Goal: Task Accomplishment & Management: Use online tool/utility

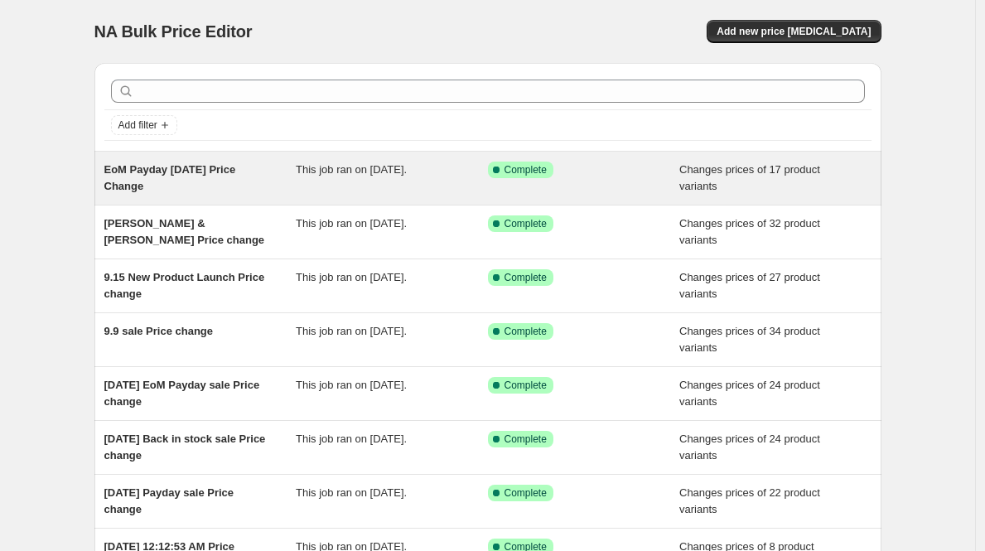
click at [264, 171] on div "EoM Payday [DATE] Price Change" at bounding box center [200, 177] width 192 height 33
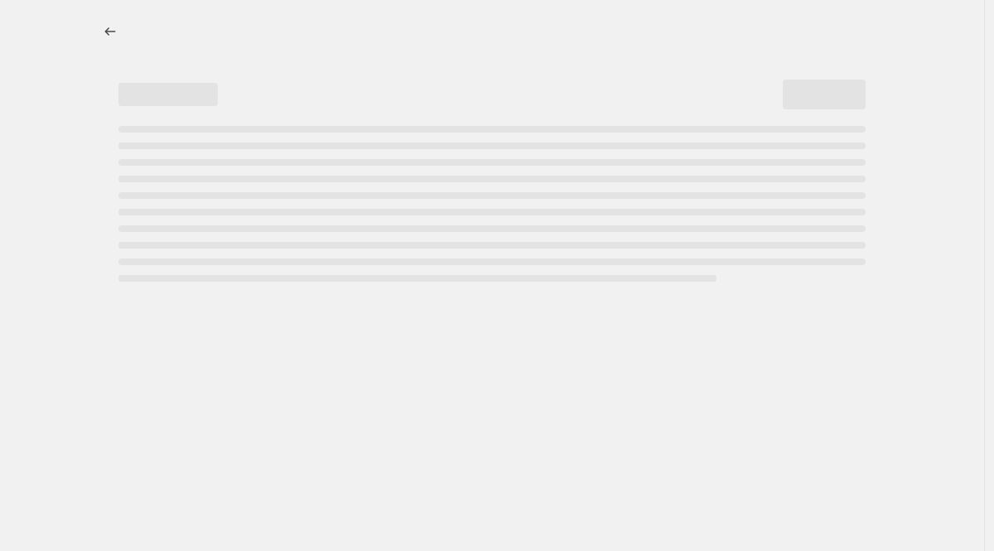
select select "product_status"
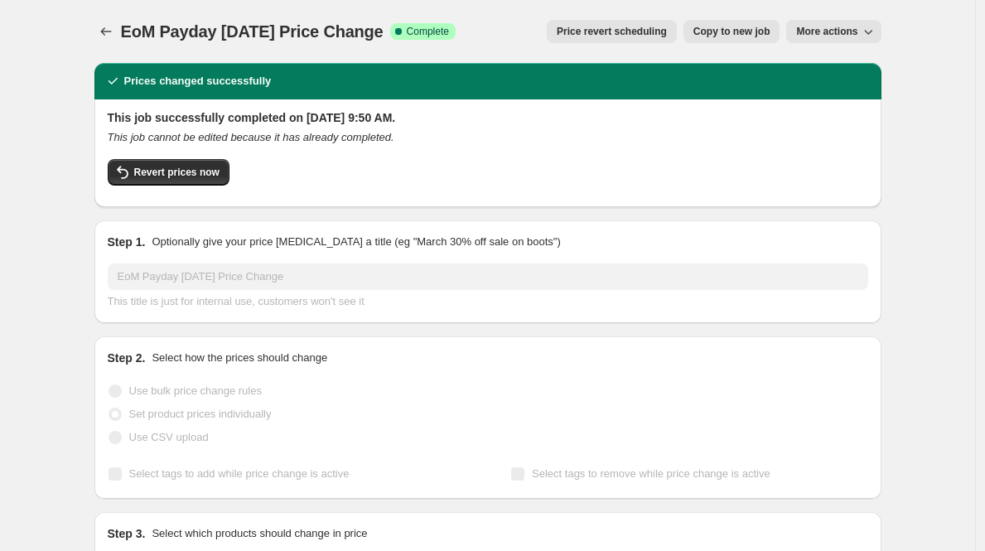
click at [705, 36] on span "Copy to new job" at bounding box center [731, 31] width 77 height 13
select select "product_status"
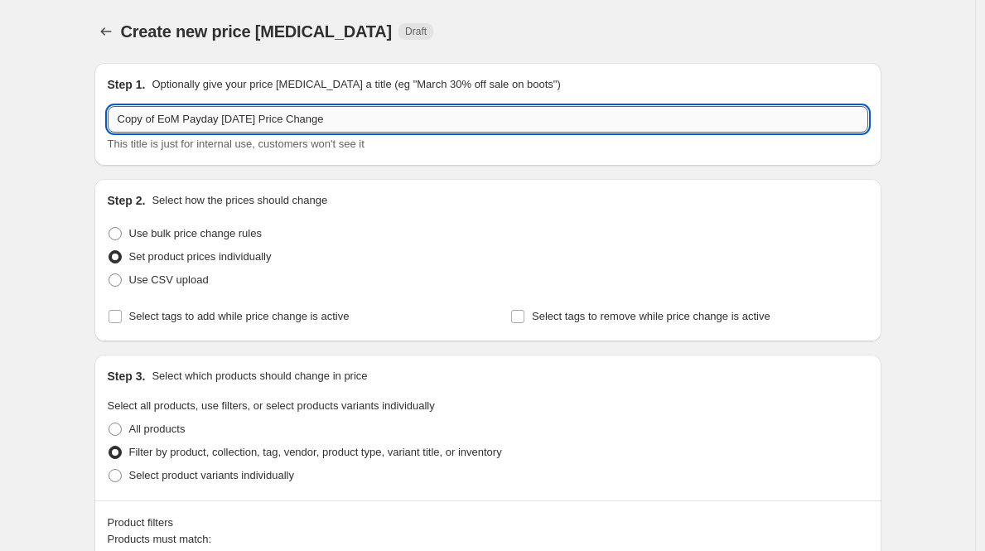
click at [285, 119] on input "Copy of EoM Payday [DATE] Price Change" at bounding box center [488, 119] width 760 height 27
type input "Raya Sale [DATE] Price Change"
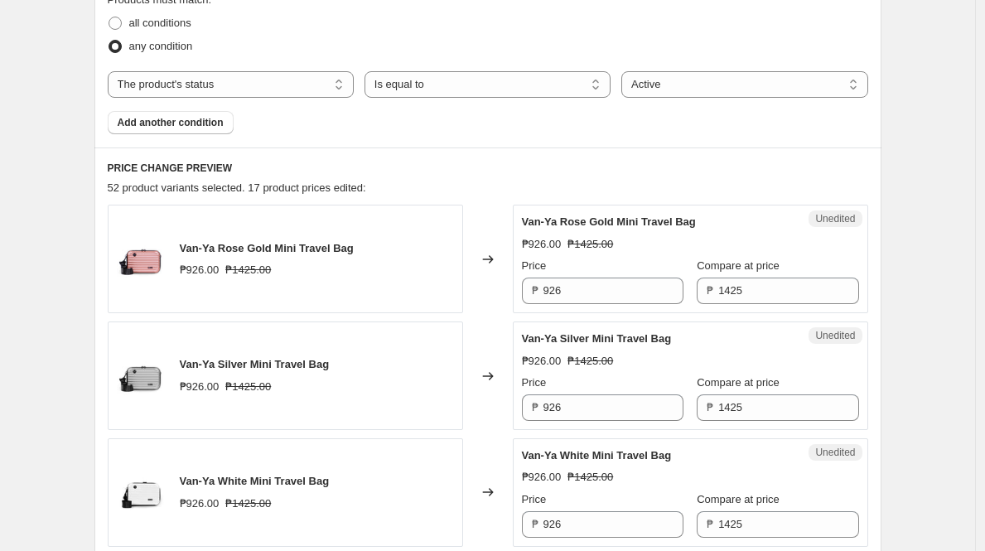
scroll to position [540, 0]
click at [619, 275] on div "Price ₱ 926" at bounding box center [602, 280] width 161 height 46
click at [623, 280] on input "926" at bounding box center [613, 290] width 140 height 27
type input "998"
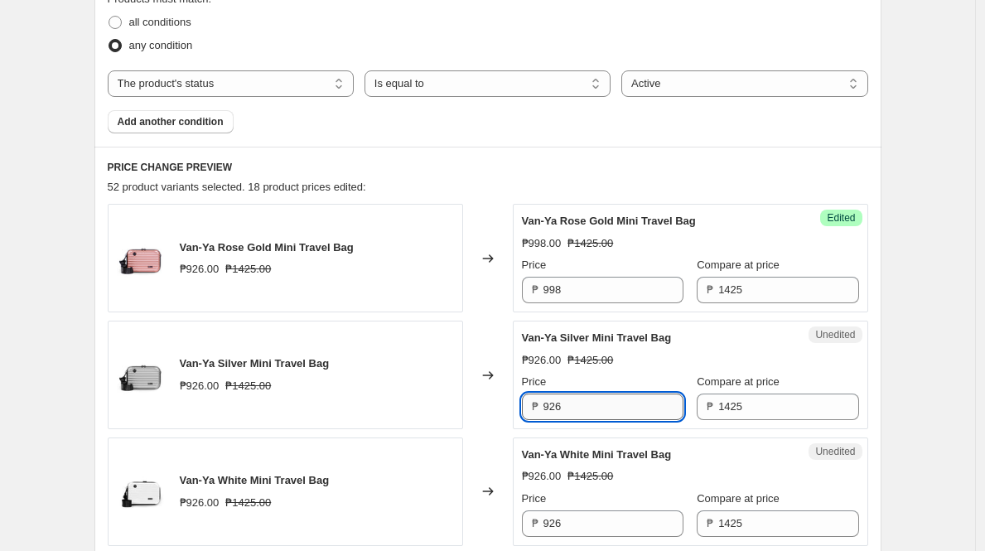
click at [612, 396] on input "926" at bounding box center [613, 406] width 140 height 27
paste input "98"
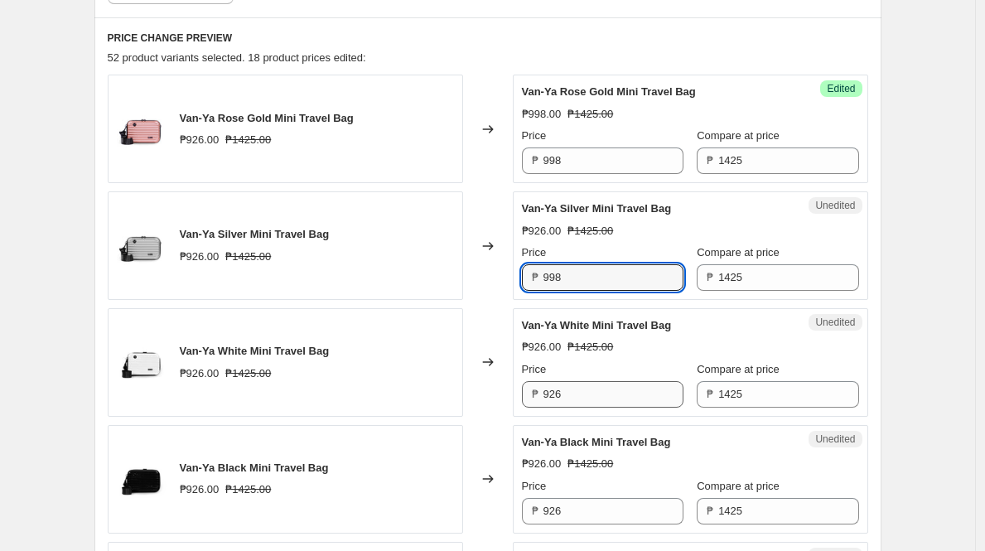
type input "998"
click at [612, 400] on input "926" at bounding box center [613, 394] width 140 height 27
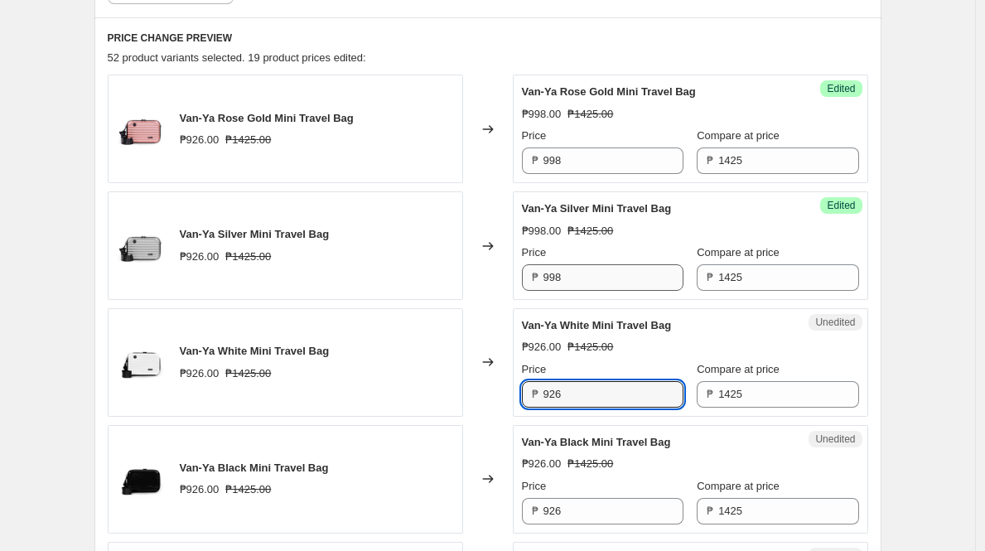
paste input "98"
type input "998"
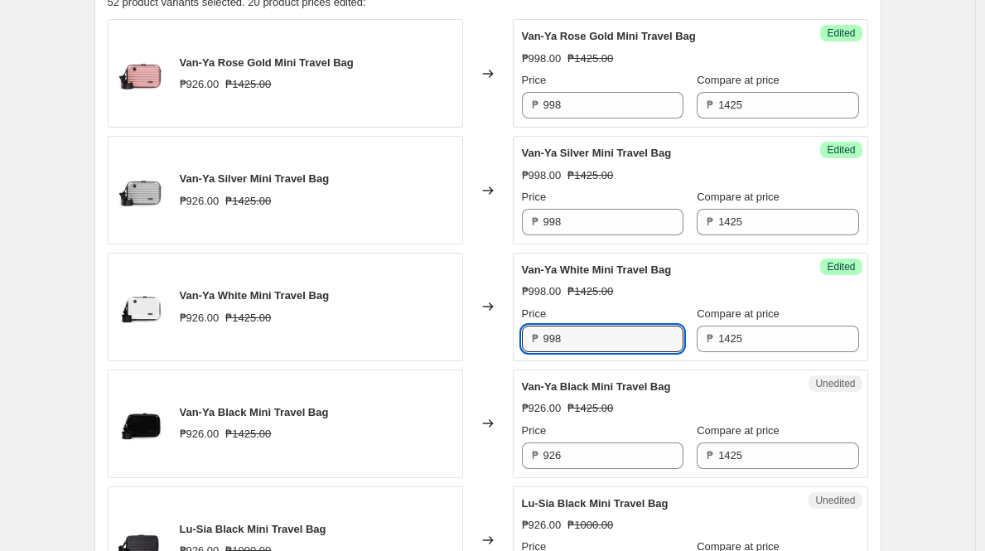
scroll to position [827, 0]
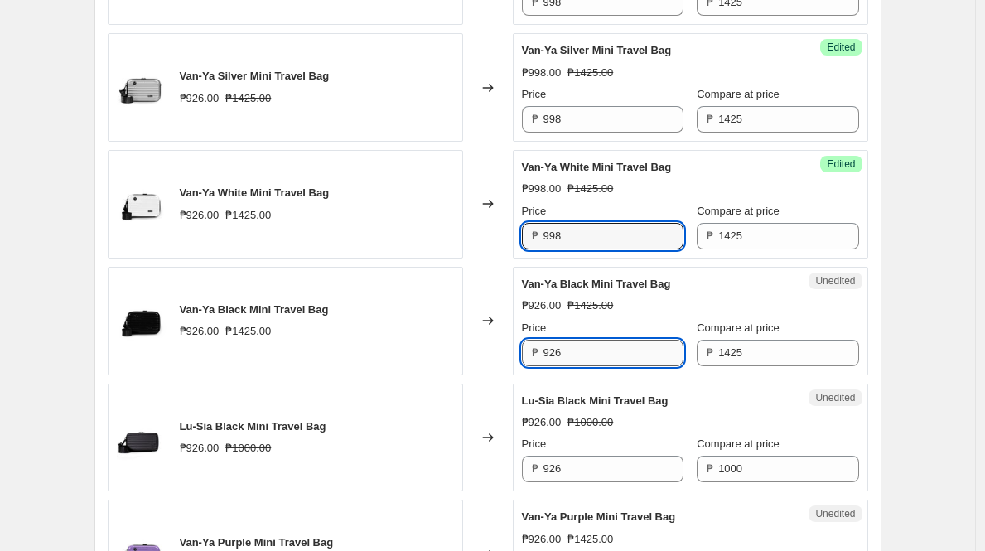
click at [604, 358] on input "926" at bounding box center [613, 353] width 140 height 27
paste input "98"
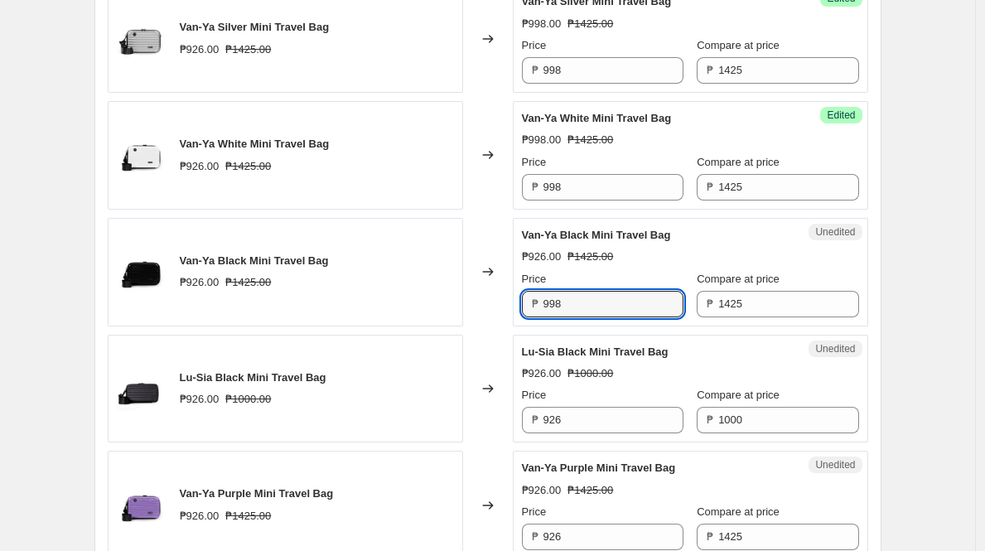
scroll to position [885, 0]
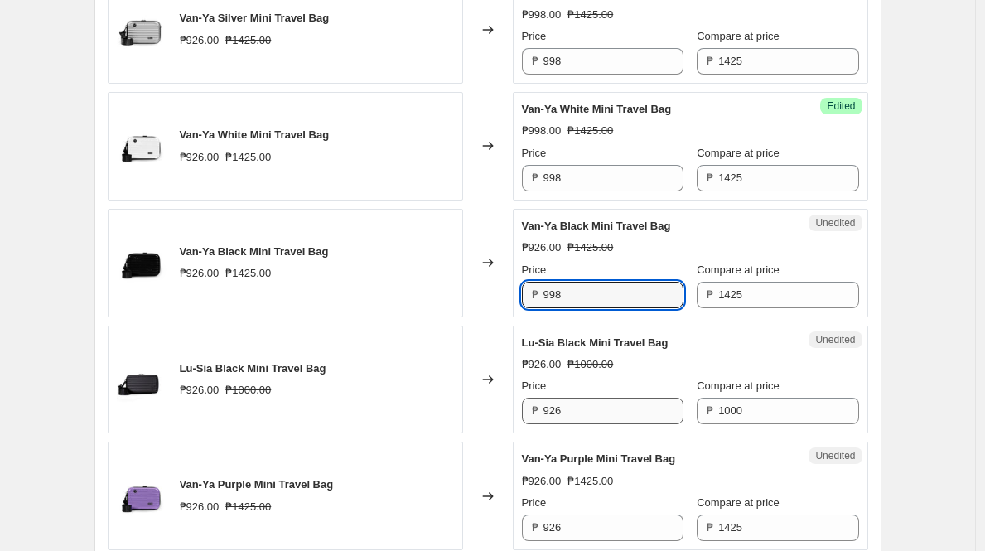
type input "998"
click at [647, 415] on input "926" at bounding box center [613, 411] width 140 height 27
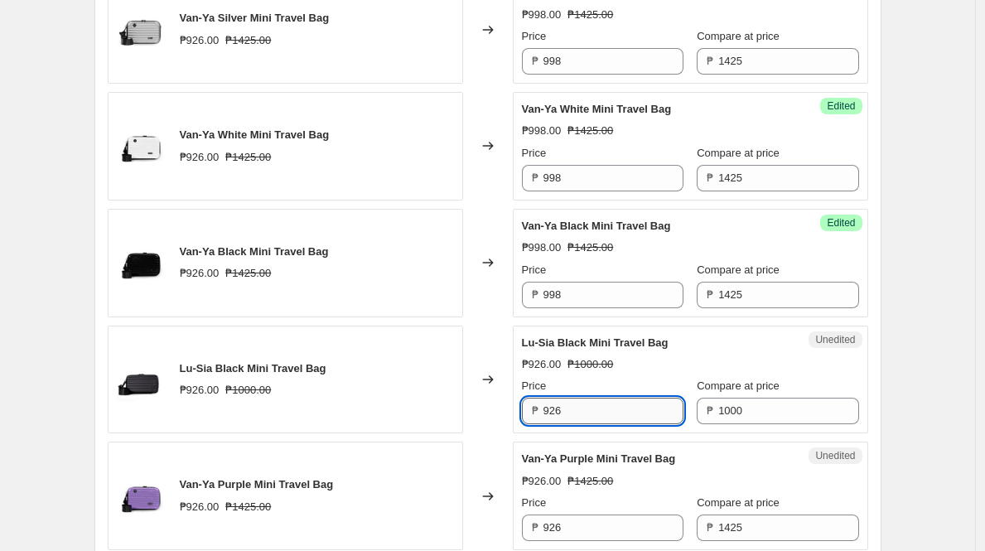
paste input "98"
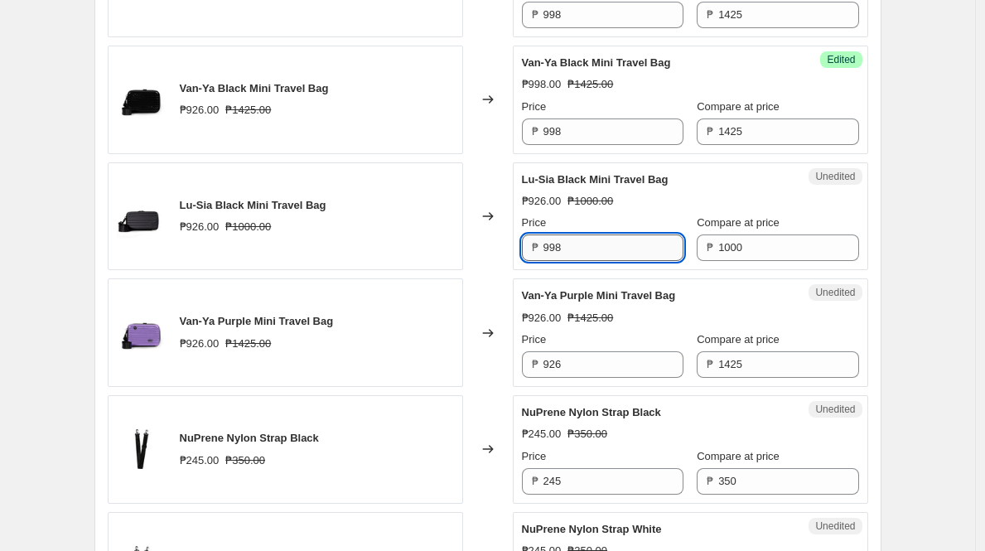
scroll to position [1204, 0]
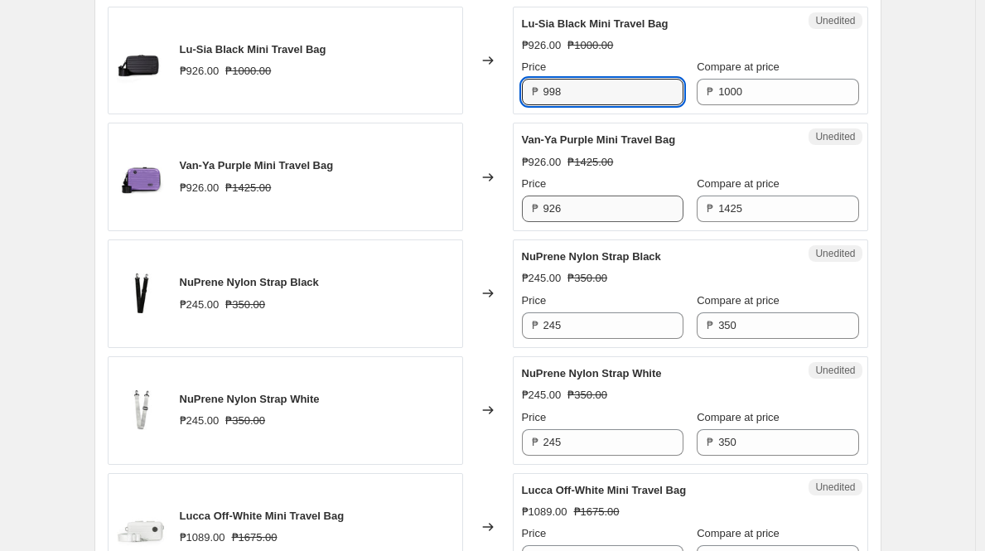
type input "998"
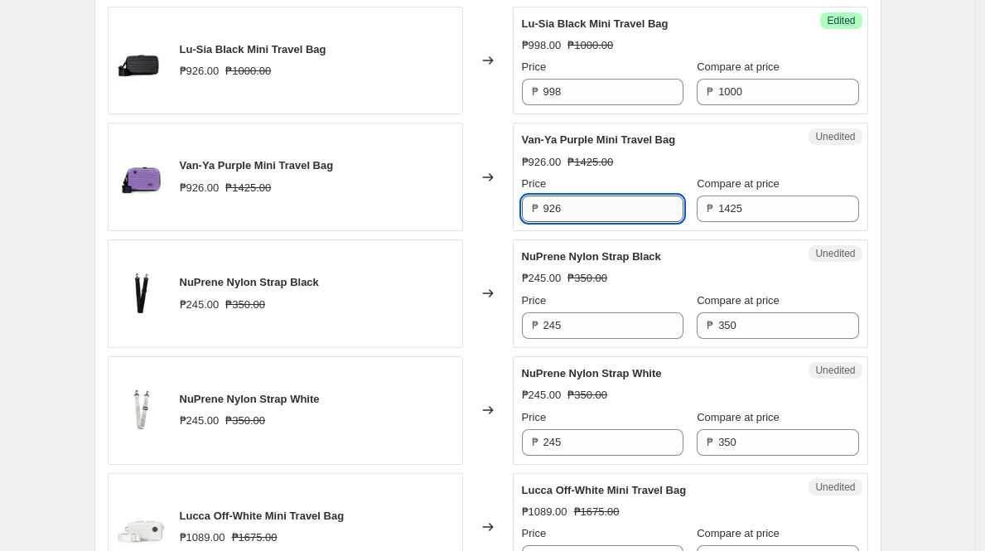
click at [629, 209] on input "926" at bounding box center [613, 208] width 140 height 27
paste input "98"
type input "998"
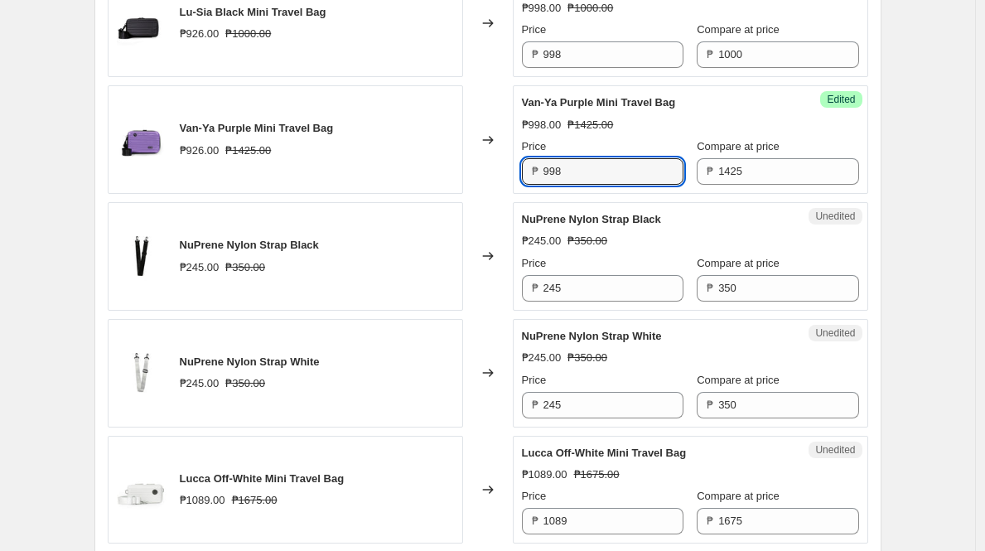
scroll to position [1544, 0]
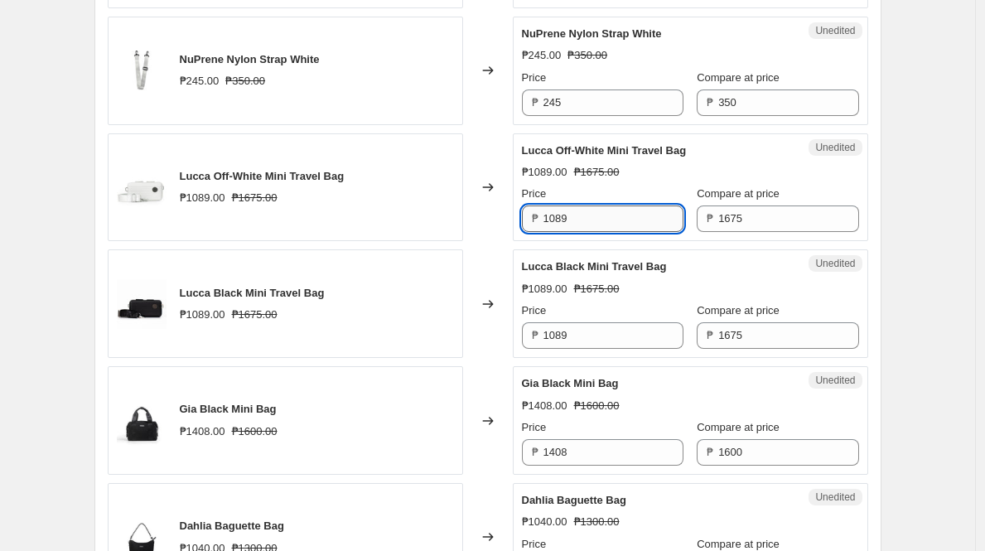
click at [625, 227] on input "1089" at bounding box center [613, 218] width 140 height 27
paste input ",173"
type input "1089"
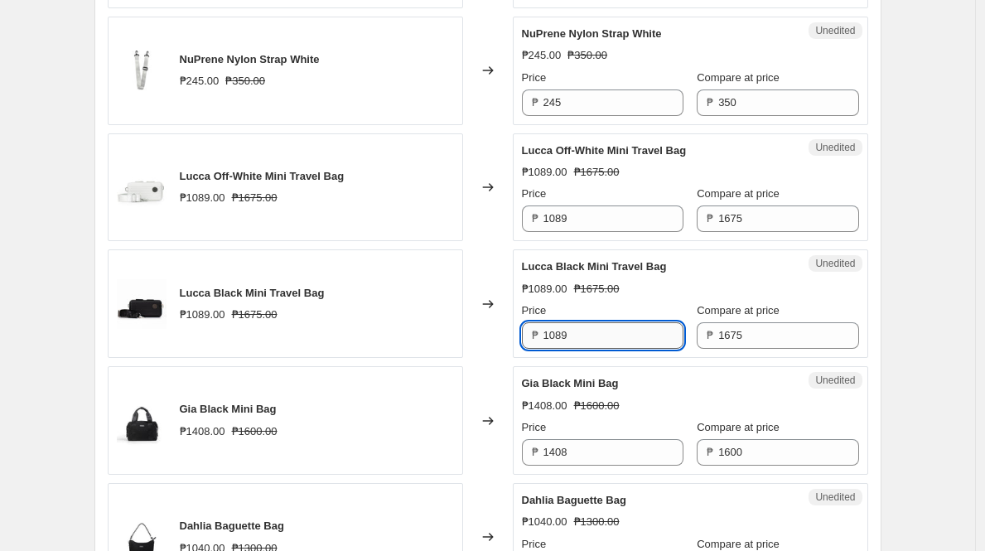
click at [612, 328] on input "1089" at bounding box center [613, 335] width 140 height 27
paste input ",173"
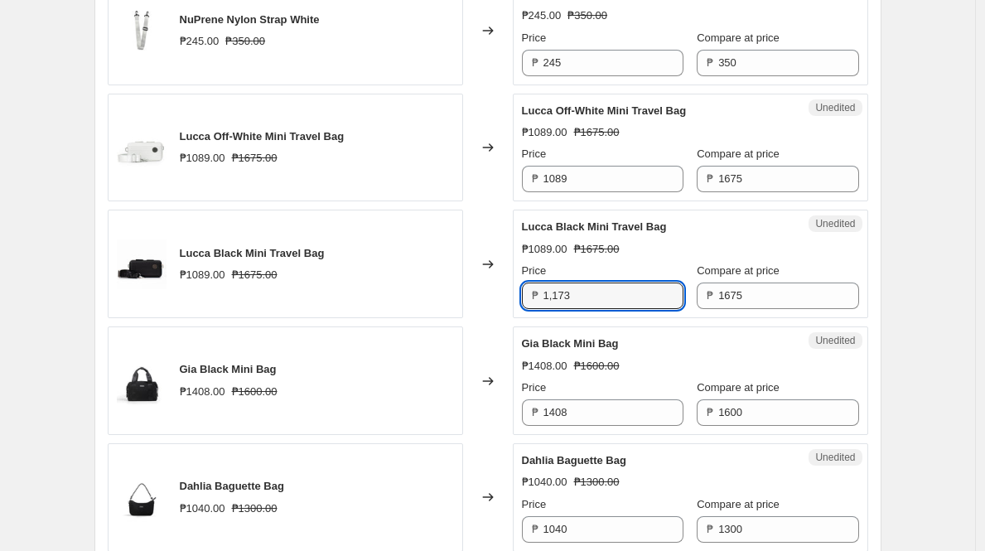
scroll to position [1673, 0]
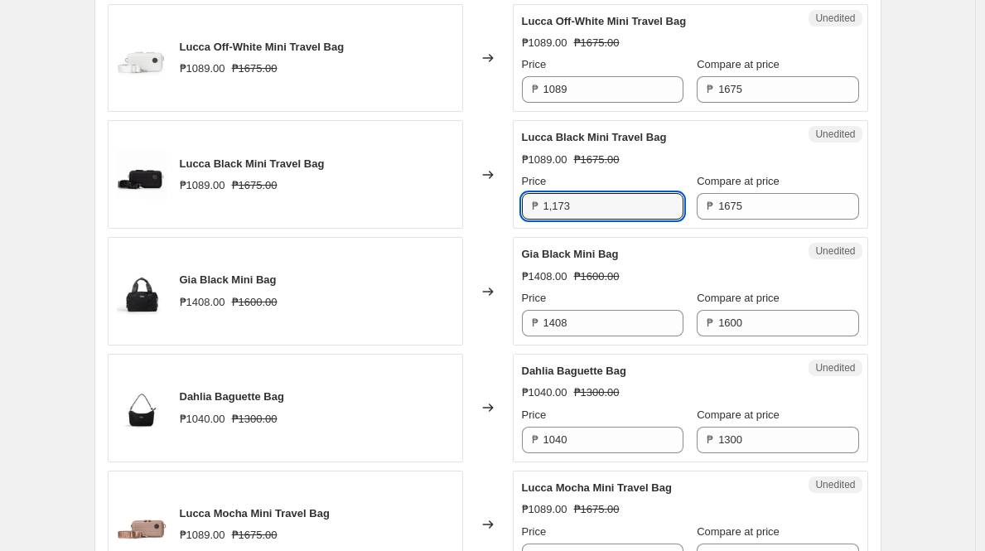
type input "1089"
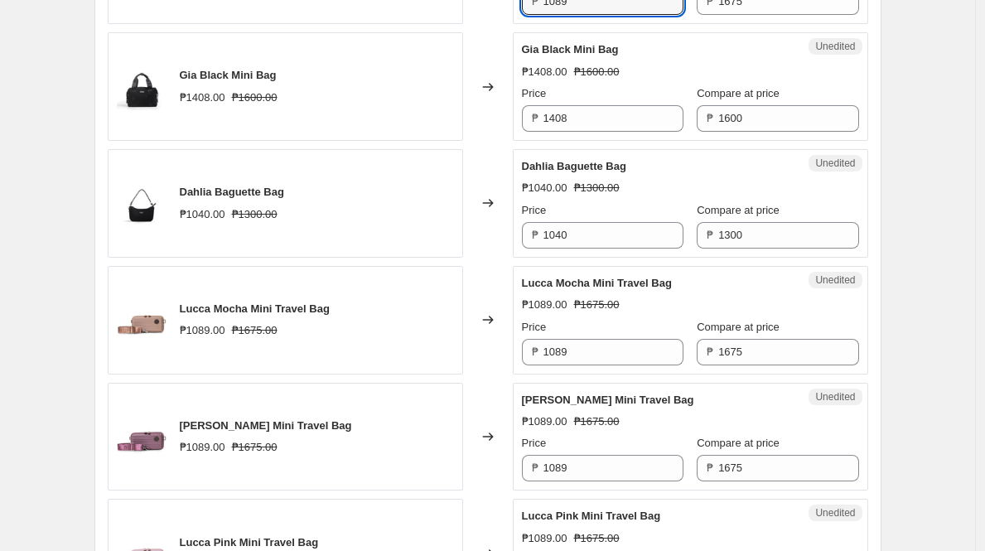
scroll to position [1878, 0]
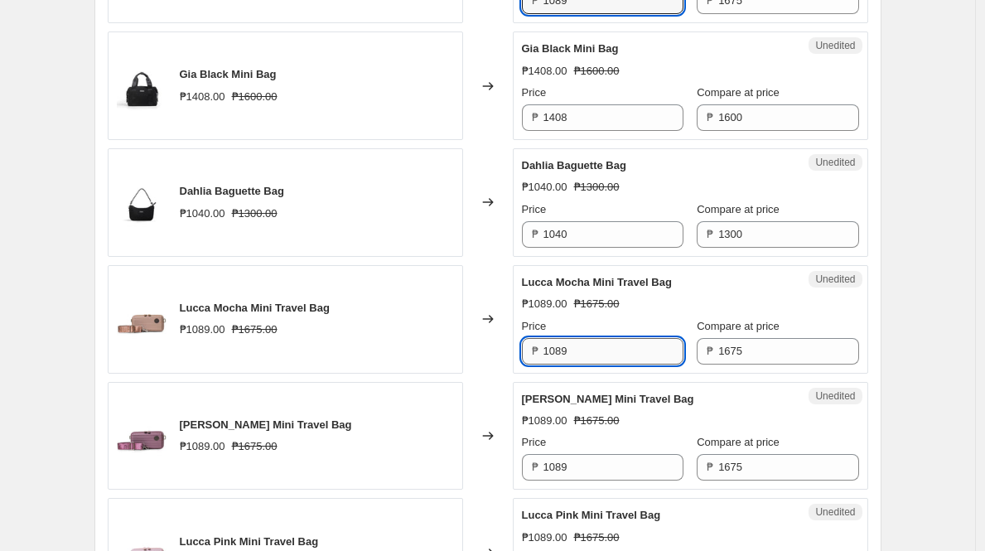
click at [645, 342] on input "1089" at bounding box center [613, 351] width 140 height 27
paste input ",173"
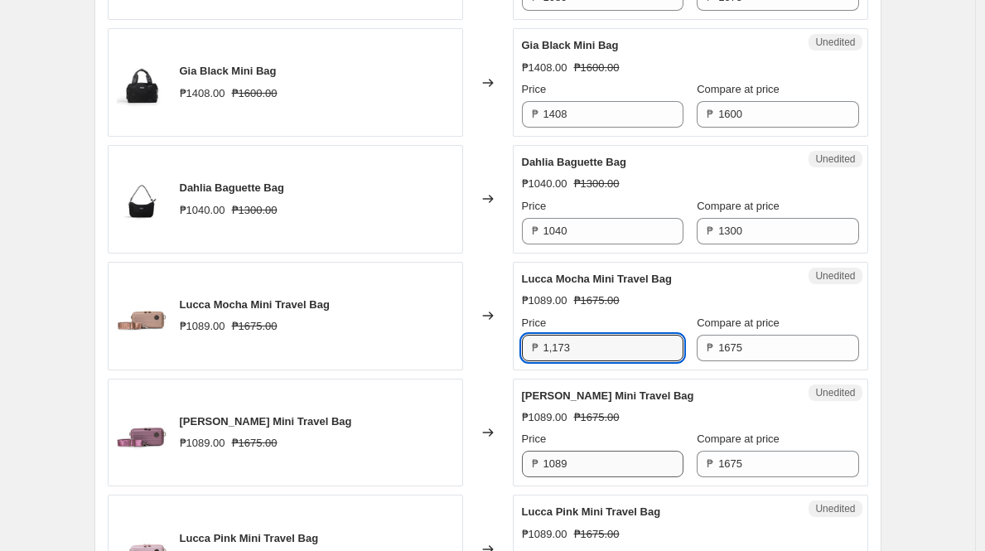
scroll to position [1882, 0]
type input "1089"
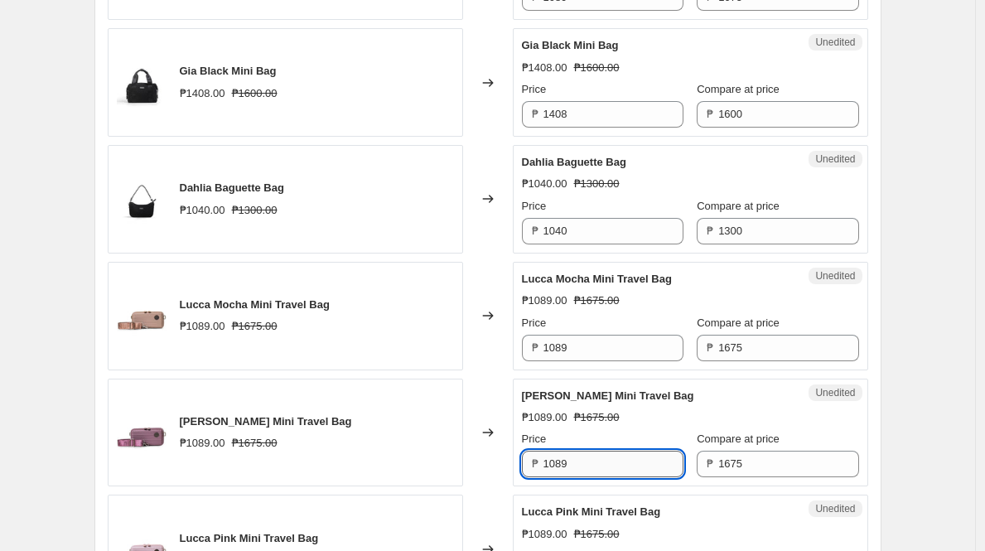
click at [652, 470] on input "1089" at bounding box center [613, 464] width 140 height 27
paste input ",173"
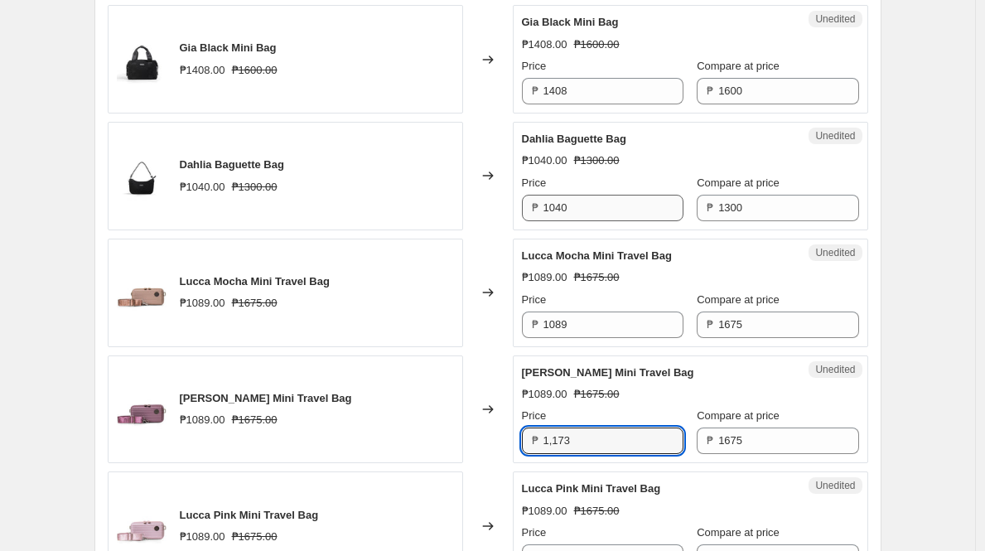
scroll to position [1979, 0]
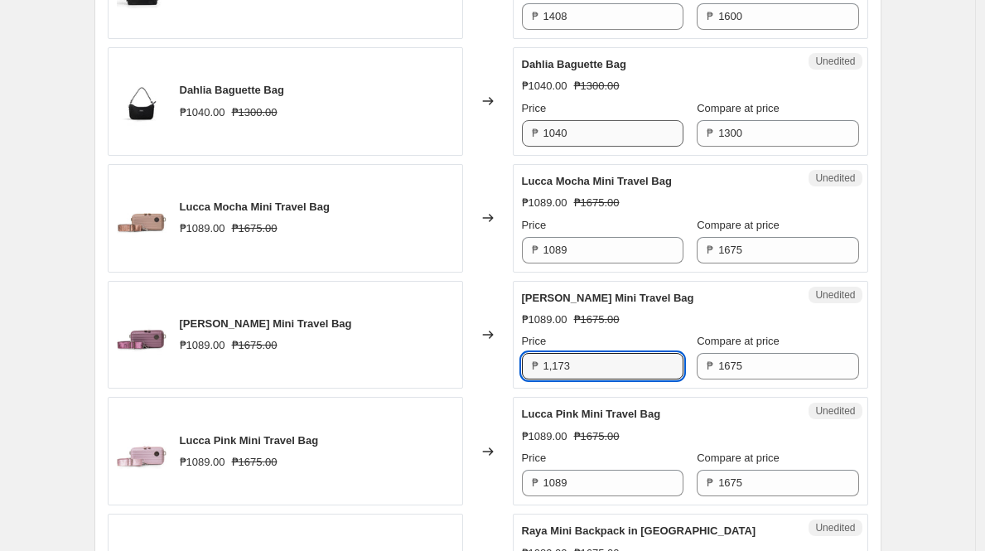
type input "1089"
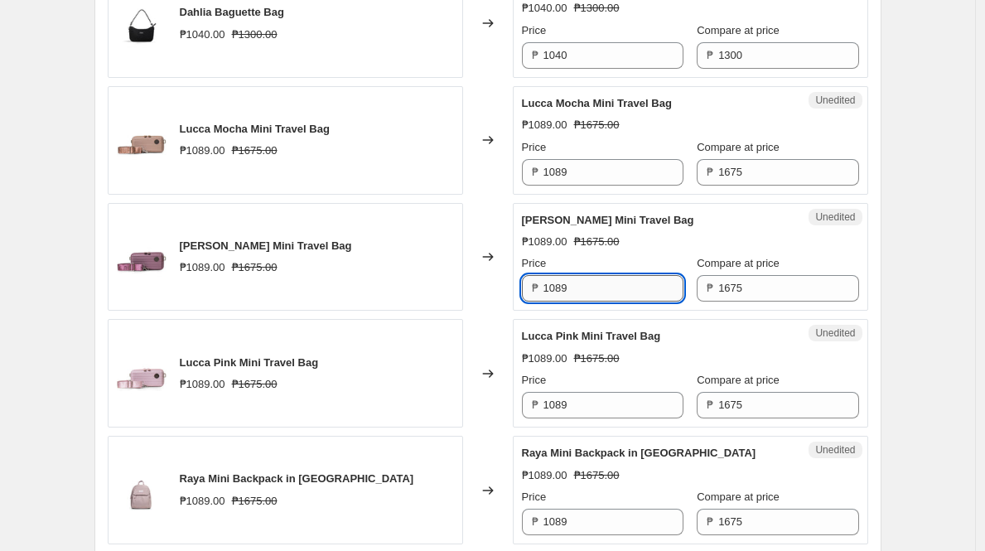
scroll to position [2020, 0]
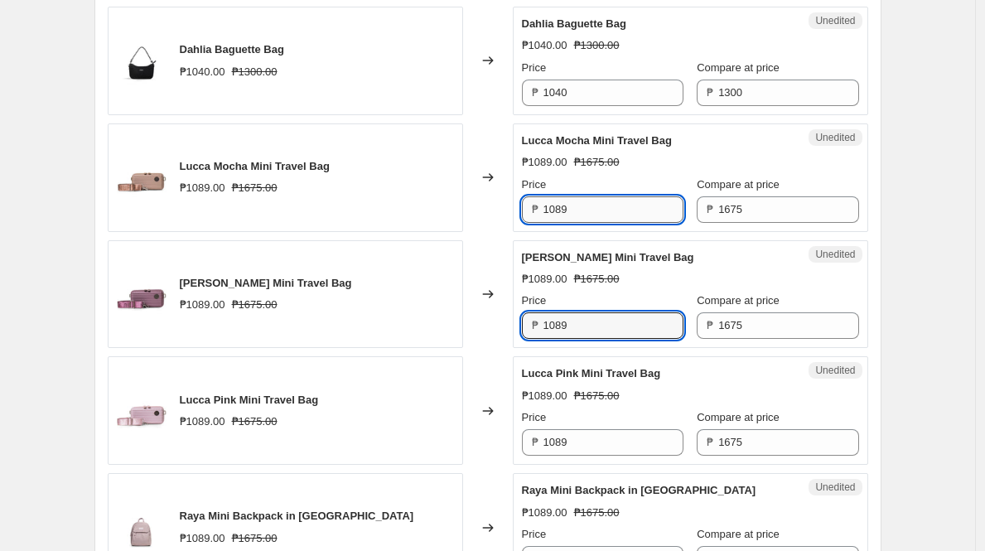
click at [610, 202] on input "1089" at bounding box center [613, 209] width 140 height 27
paste input ",173"
type input "1089"
click at [620, 329] on input "1089" at bounding box center [613, 325] width 140 height 27
paste input ",173"
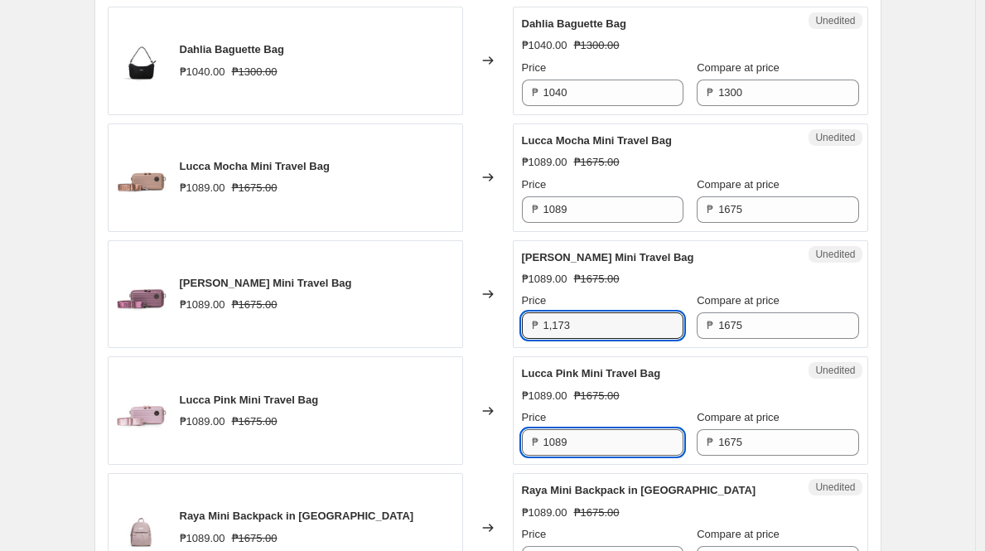
type input "1089"
click at [623, 439] on input "1089" at bounding box center [613, 442] width 140 height 27
paste input ",173"
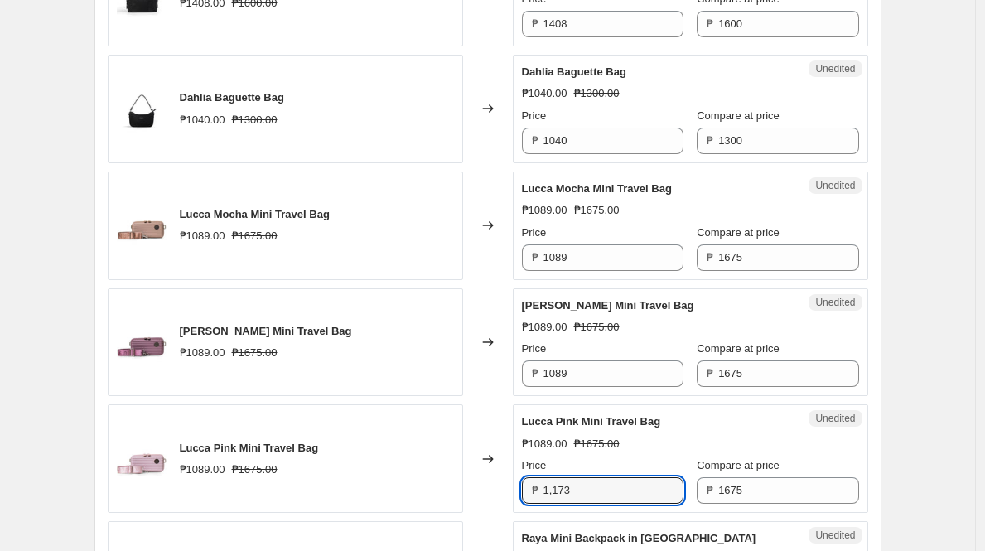
scroll to position [1973, 0]
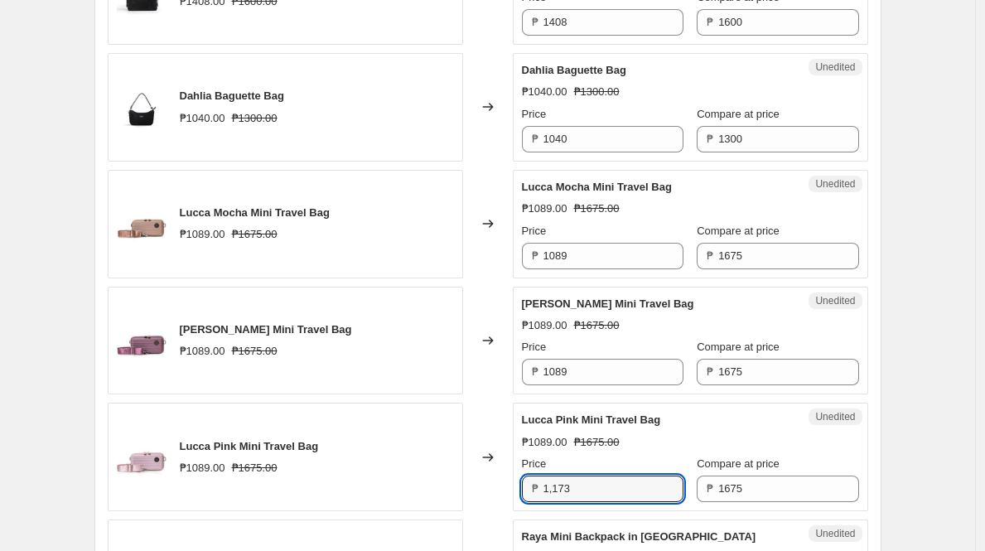
type input "1089"
click at [615, 305] on span "[PERSON_NAME] Mini Travel Bag" at bounding box center [608, 303] width 172 height 12
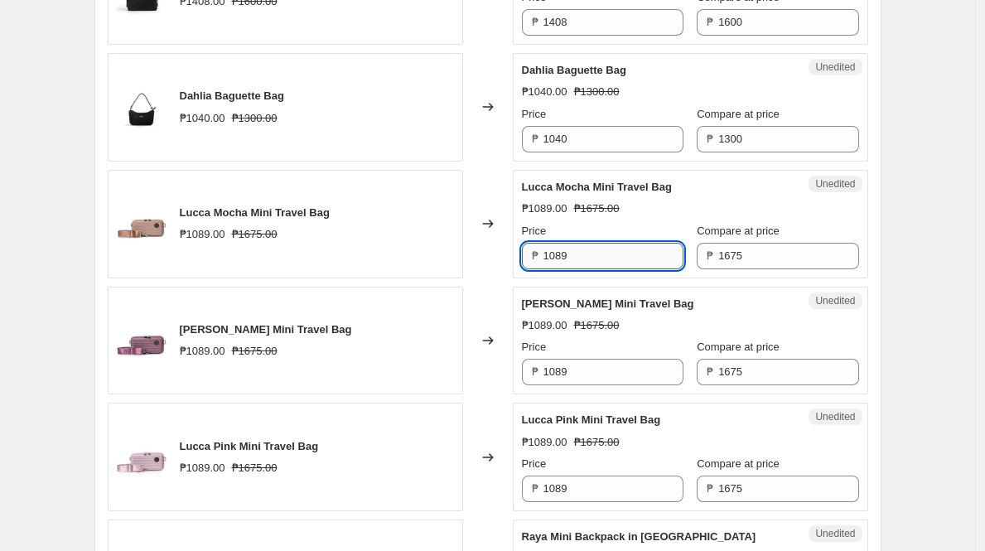
click at [638, 254] on input "1089" at bounding box center [613, 256] width 140 height 27
paste input ",173"
click at [653, 301] on span "[PERSON_NAME] Mini Travel Bag" at bounding box center [608, 303] width 172 height 12
click at [618, 257] on input "1089" at bounding box center [613, 256] width 140 height 27
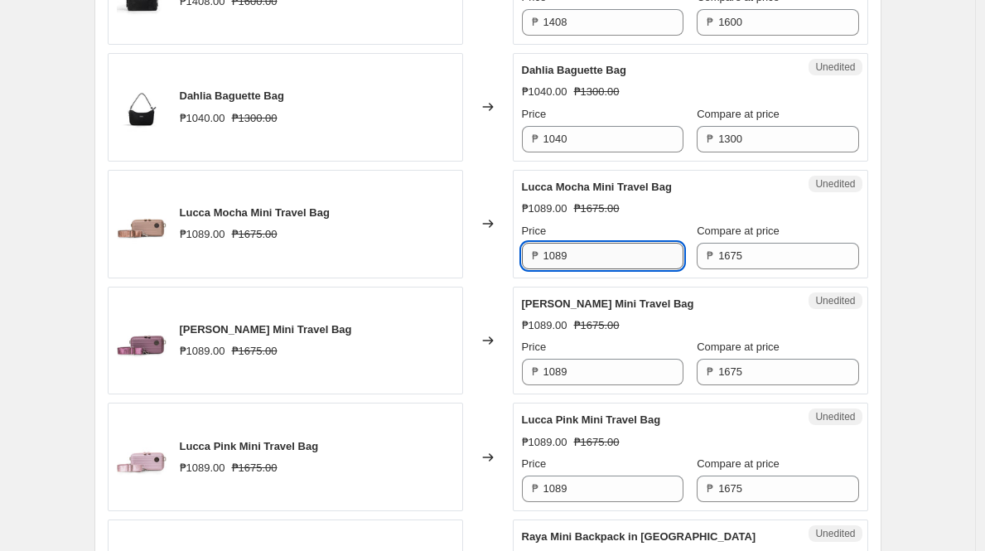
click at [618, 257] on input "1089" at bounding box center [613, 256] width 140 height 27
type input "1173"
click at [649, 237] on div "Price" at bounding box center [602, 231] width 161 height 17
click at [624, 256] on input "1173" at bounding box center [613, 256] width 140 height 27
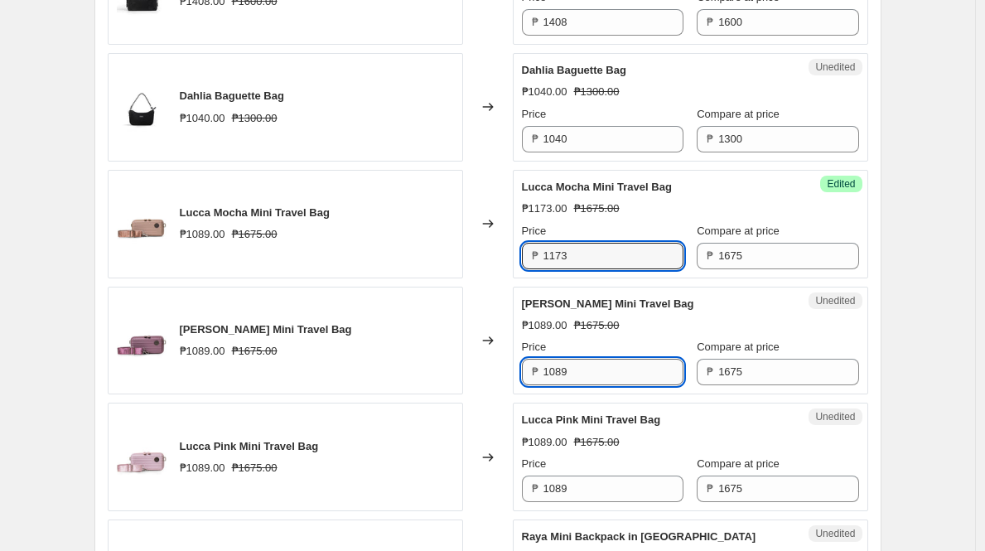
click at [619, 371] on input "1089" at bounding box center [613, 372] width 140 height 27
paste input "173"
type input "1173"
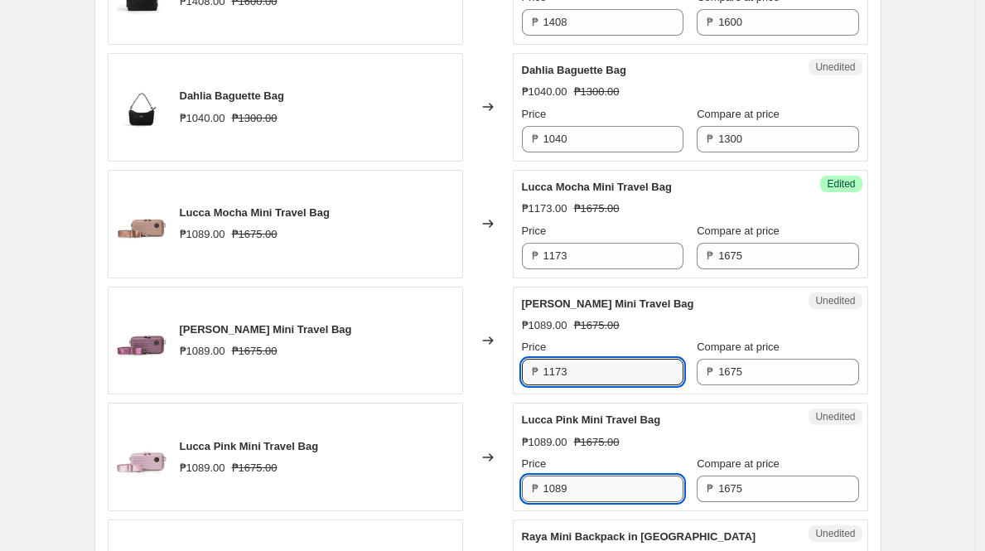
click at [618, 495] on input "1089" at bounding box center [613, 488] width 140 height 27
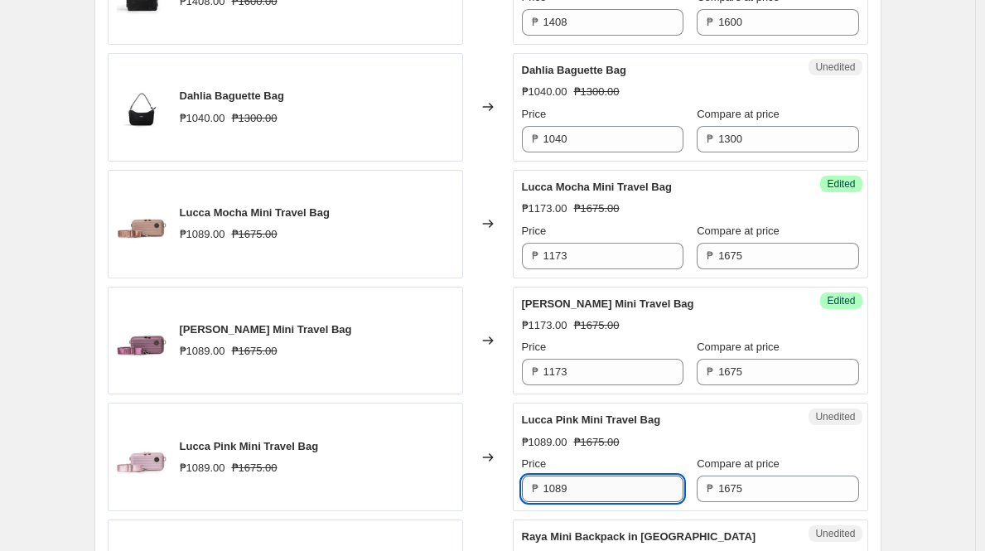
paste input "173"
type input "1173"
click at [624, 460] on div "Price" at bounding box center [602, 463] width 161 height 17
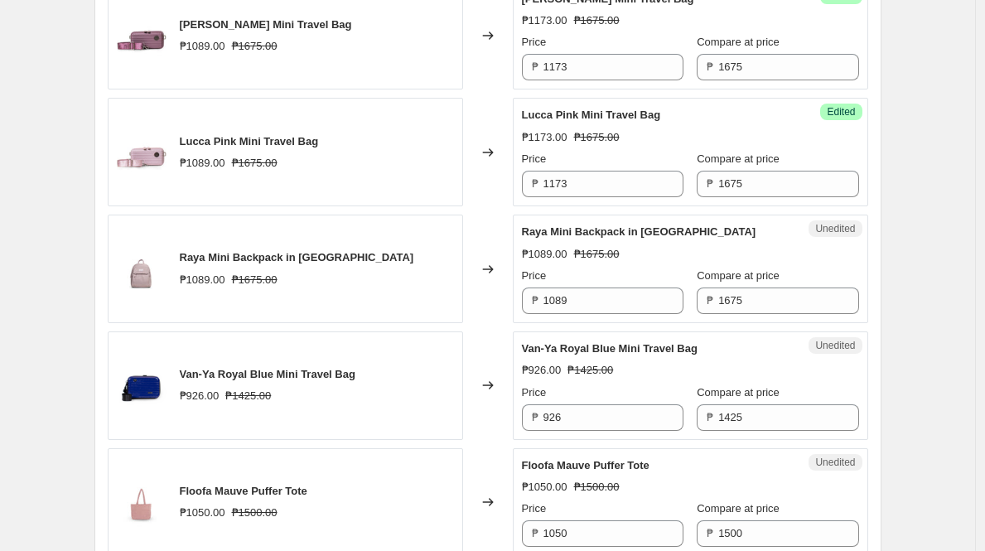
scroll to position [2359, 0]
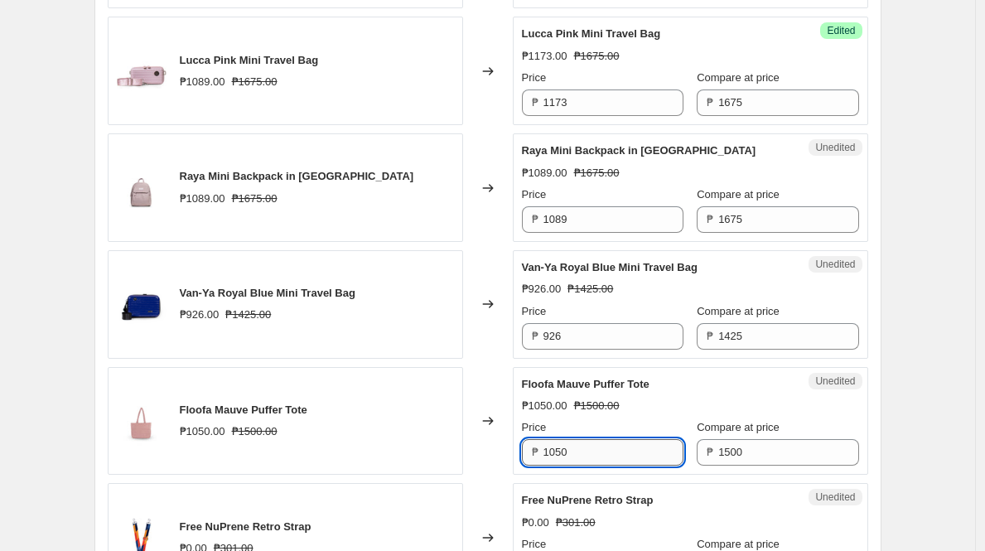
click at [591, 452] on input "1050" at bounding box center [613, 452] width 140 height 27
click at [600, 353] on div "Unedited Van-Ya Royal Blue Mini Travel Bag ₱926.00 ₱1425.00 Price ₱ 926 Compare…" at bounding box center [690, 304] width 355 height 108
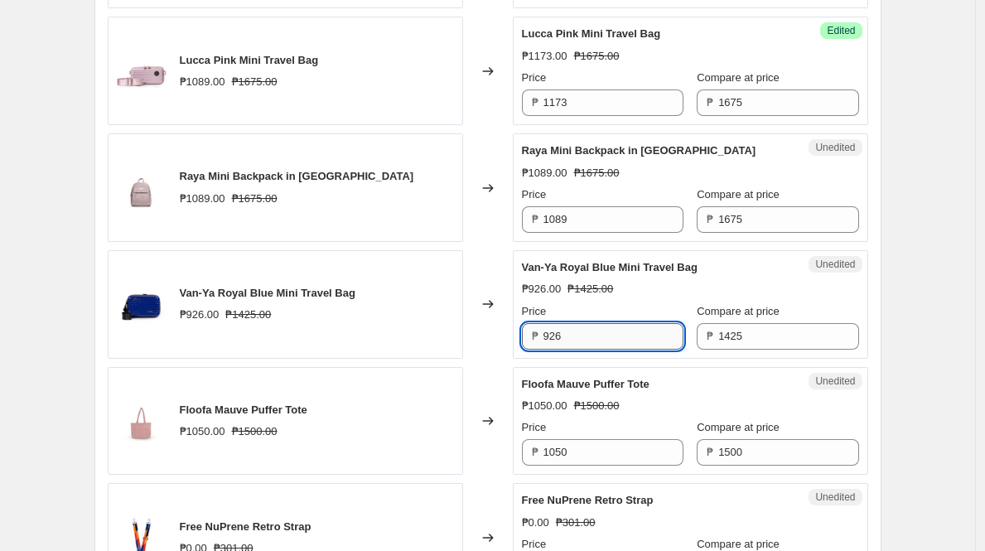
click at [600, 330] on input "926" at bounding box center [613, 336] width 140 height 27
type input "998"
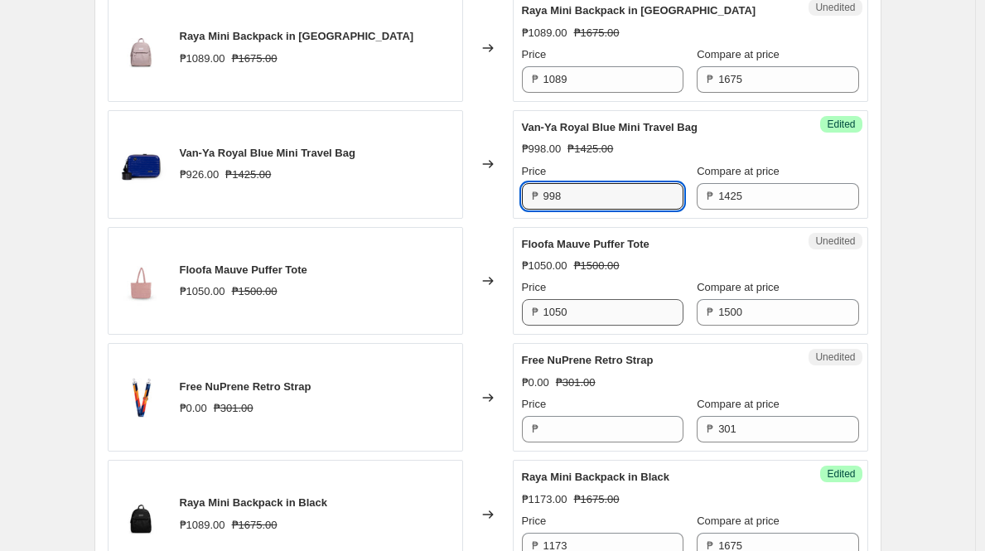
scroll to position [2612, 0]
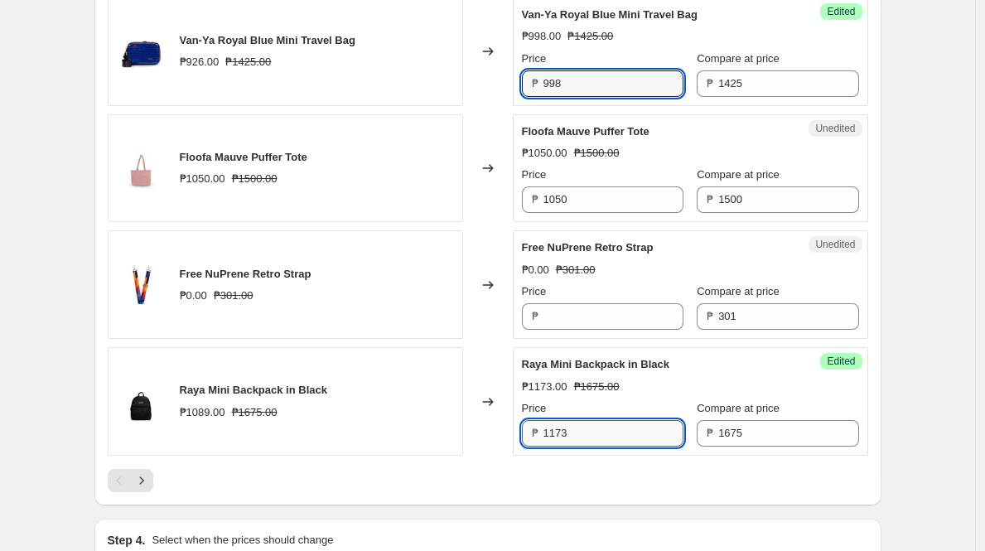
click at [573, 432] on input "1173" at bounding box center [613, 433] width 140 height 27
type input "1089"
click at [153, 471] on button "Next" at bounding box center [141, 480] width 23 height 23
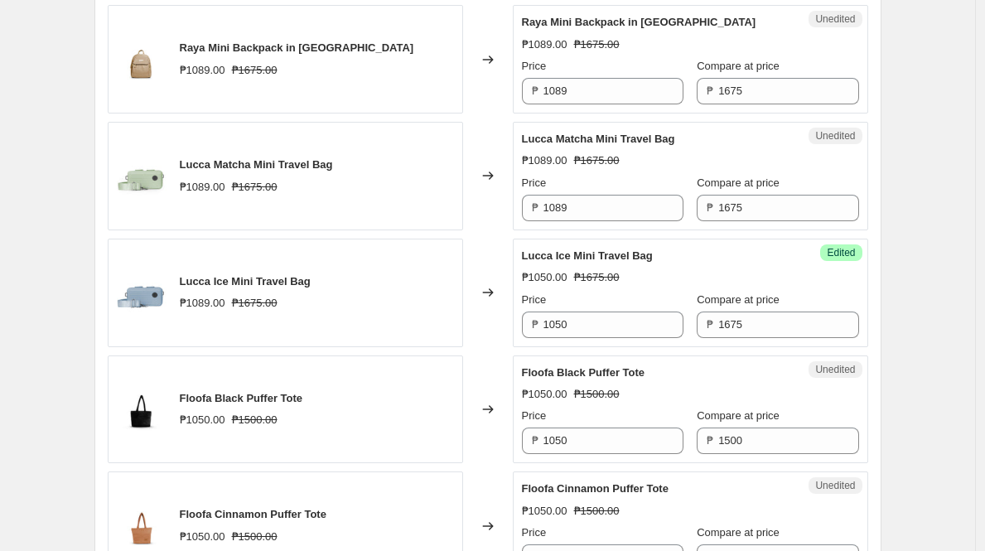
scroll to position [848, 0]
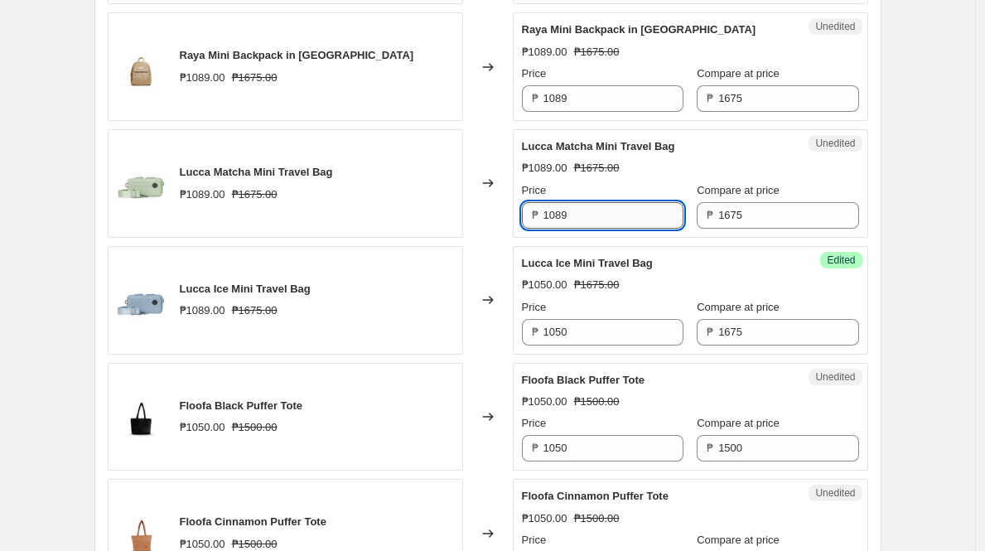
click at [596, 206] on input "1089" at bounding box center [613, 215] width 140 height 27
type input "1173"
click at [623, 299] on div "Price" at bounding box center [602, 307] width 161 height 17
click at [604, 208] on input "1173" at bounding box center [613, 215] width 140 height 27
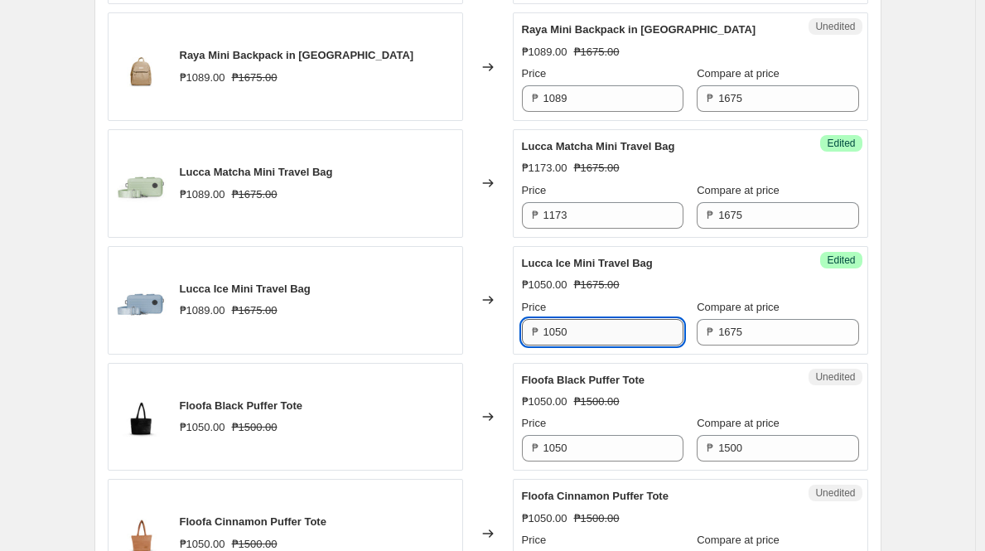
click at [612, 335] on input "1050" at bounding box center [613, 332] width 140 height 27
paste input "173"
type input "1173"
click at [647, 267] on span "Lucca Ice Mini Travel Bag" at bounding box center [587, 263] width 131 height 12
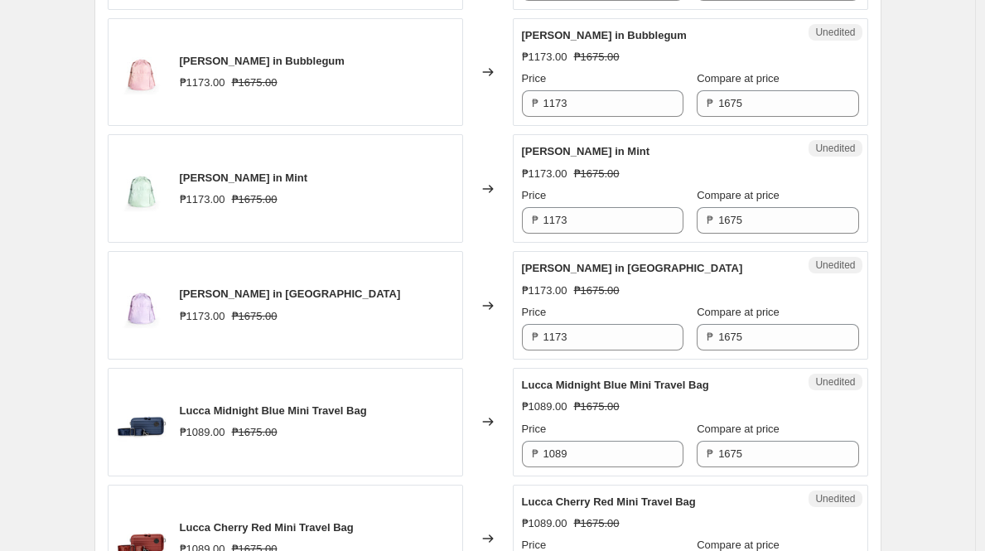
scroll to position [2354, 0]
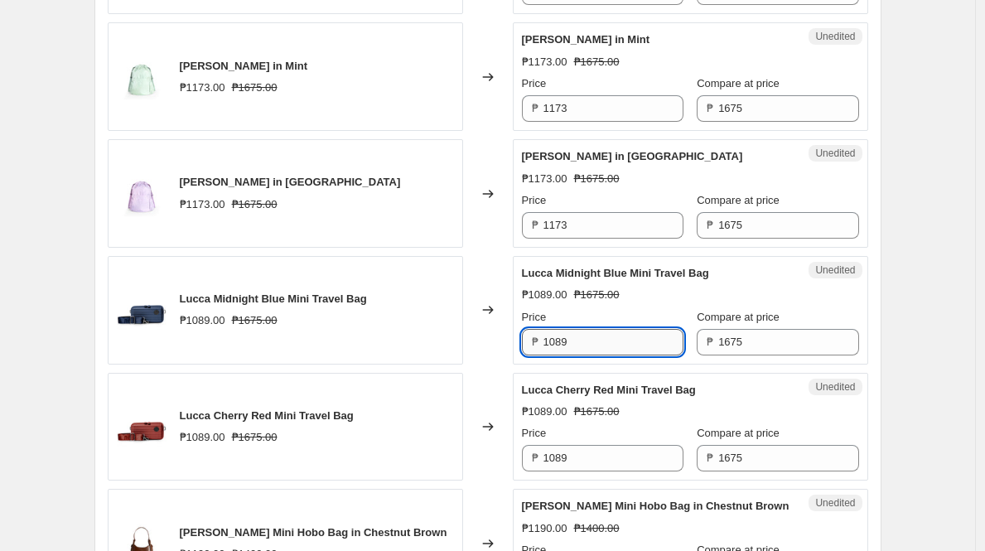
click at [637, 350] on input "1089" at bounding box center [613, 342] width 140 height 27
type input "1173"
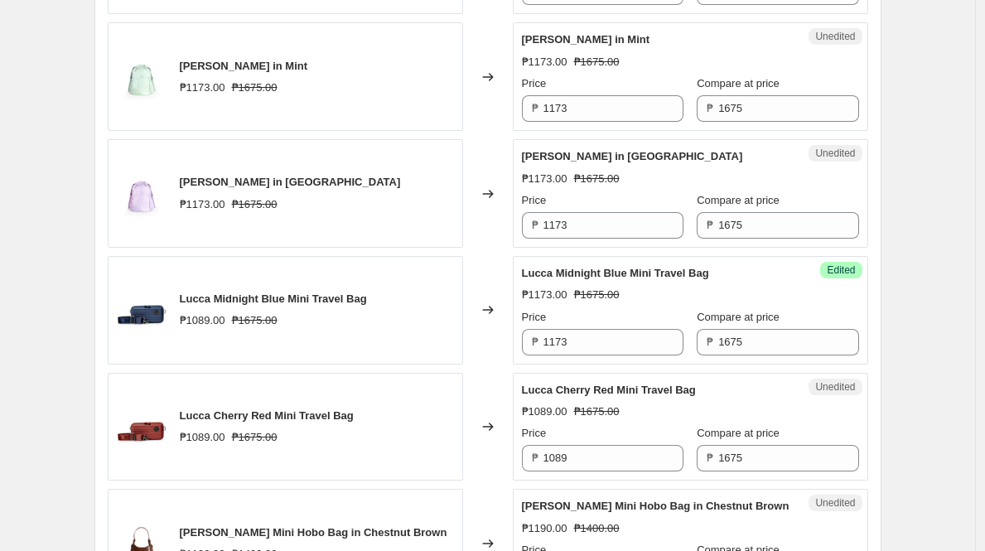
click at [650, 320] on div "Price" at bounding box center [602, 317] width 161 height 17
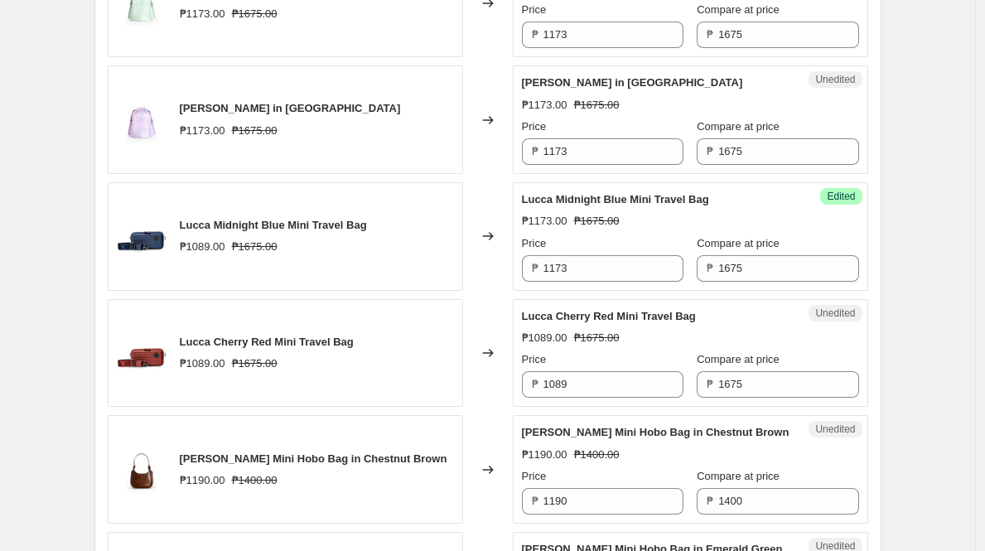
scroll to position [2454, 0]
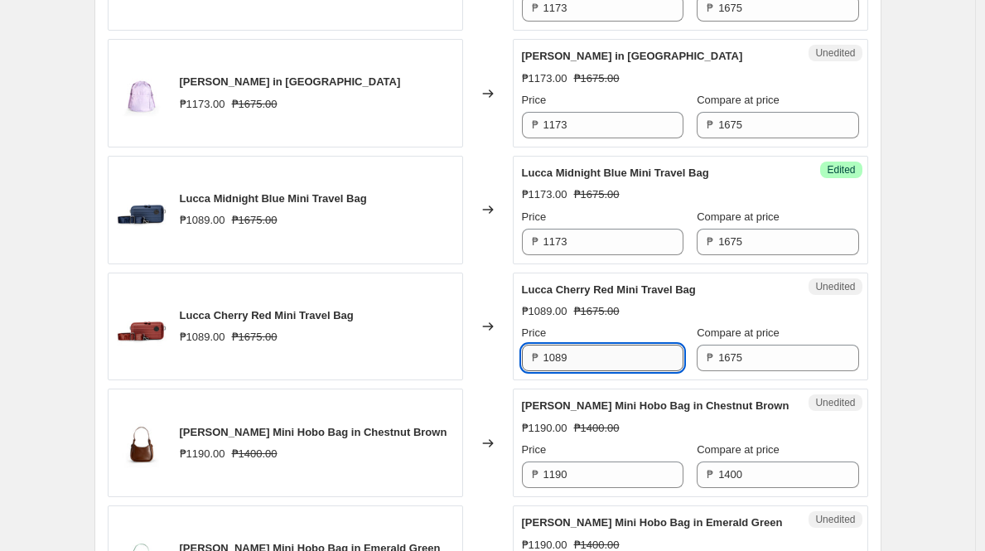
click at [616, 359] on input "1089" at bounding box center [613, 358] width 140 height 27
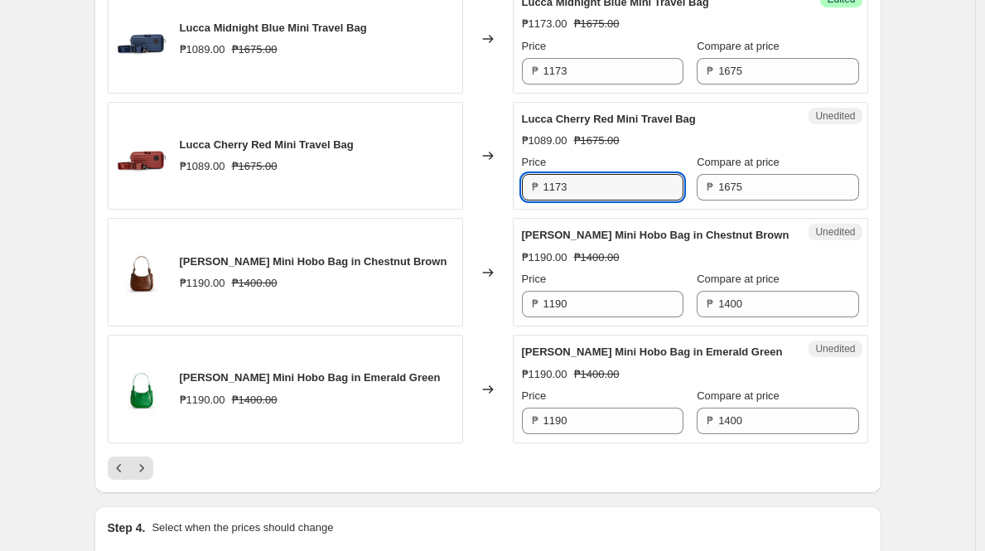
type input "1173"
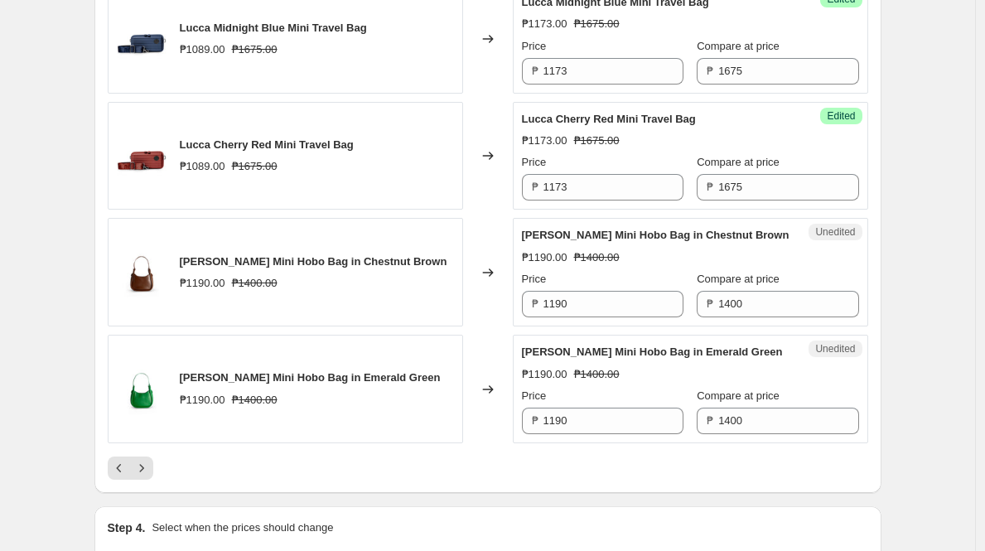
click at [513, 207] on div "Changed to" at bounding box center [488, 156] width 50 height 108
click at [142, 465] on icon "Next" at bounding box center [141, 468] width 17 height 17
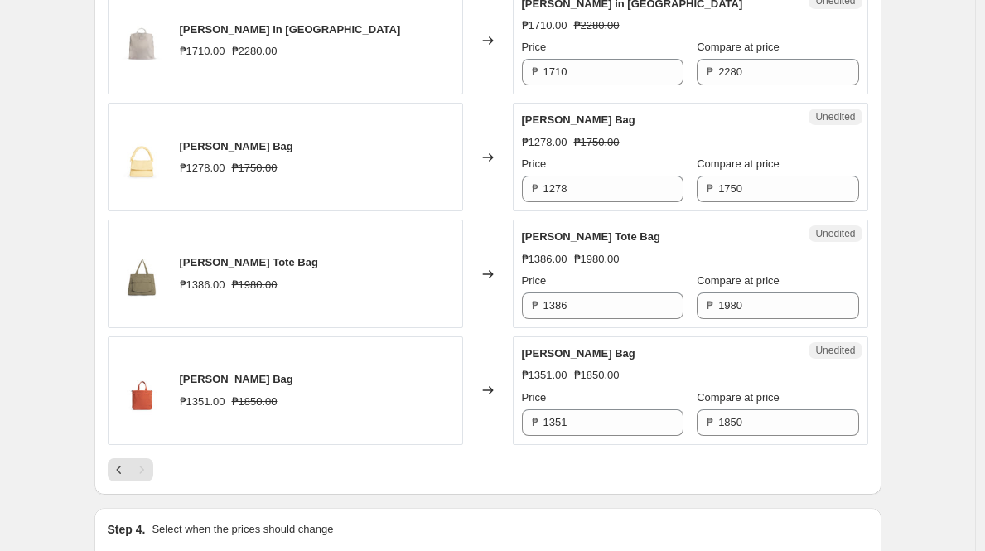
scroll to position [1891, 0]
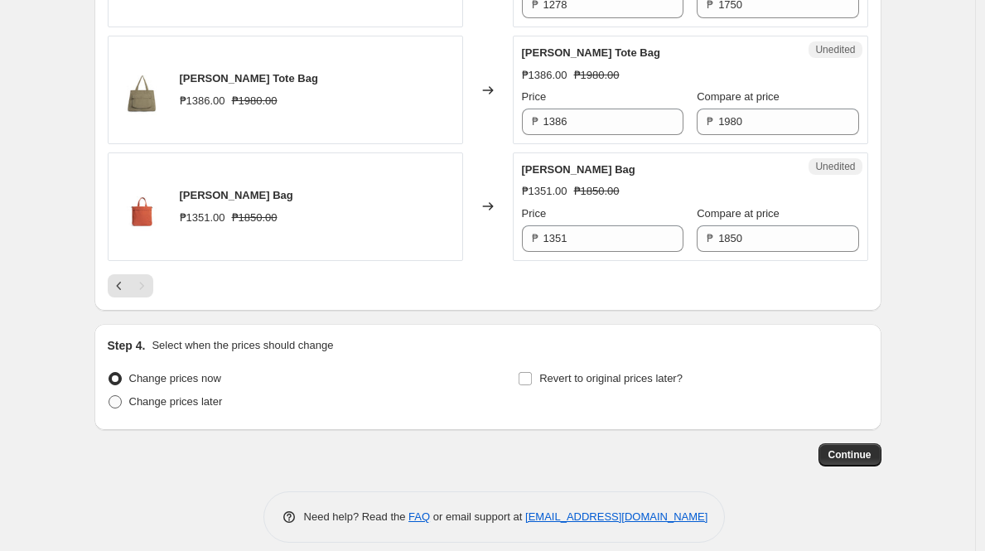
click at [193, 395] on span "Change prices later" at bounding box center [176, 401] width 94 height 12
click at [109, 395] on input "Change prices later" at bounding box center [108, 395] width 1 height 1
radio input "true"
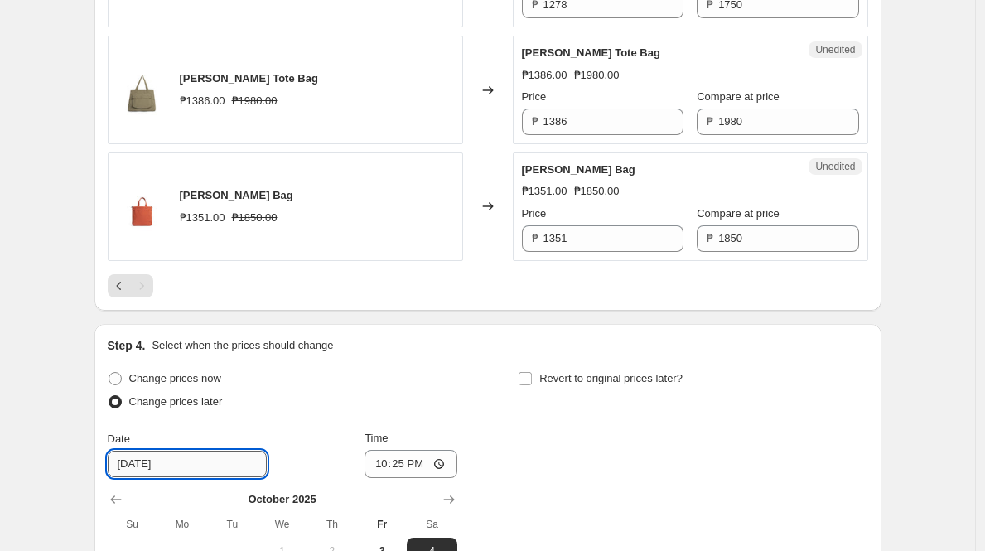
click at [195, 451] on input "[DATE]" at bounding box center [187, 464] width 159 height 27
click at [450, 450] on input "22:25" at bounding box center [410, 464] width 93 height 28
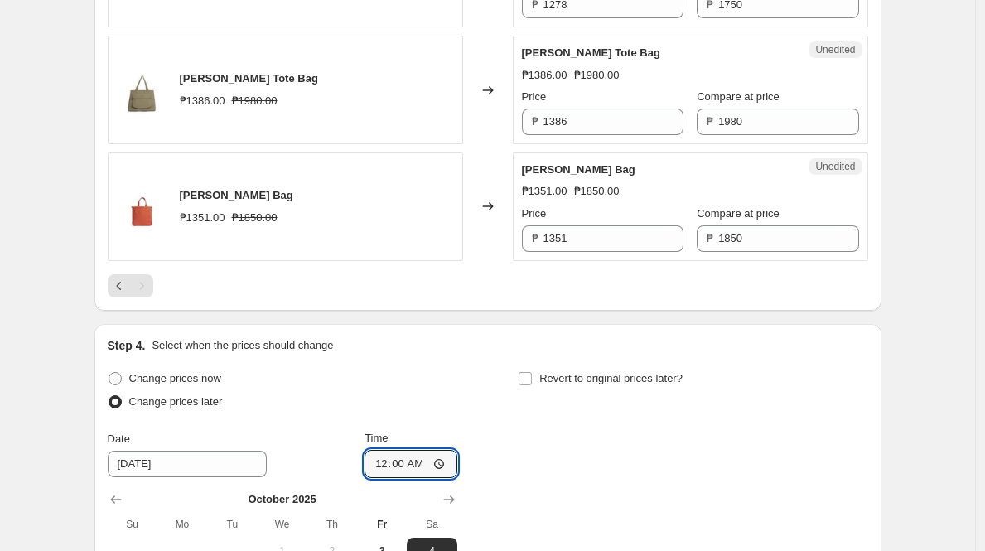
type input "00:00"
click at [628, 436] on div "Change prices now Change prices later Date [DATE] Time 00:00 [DATE] Su Mo Tu We…" at bounding box center [488, 518] width 760 height 303
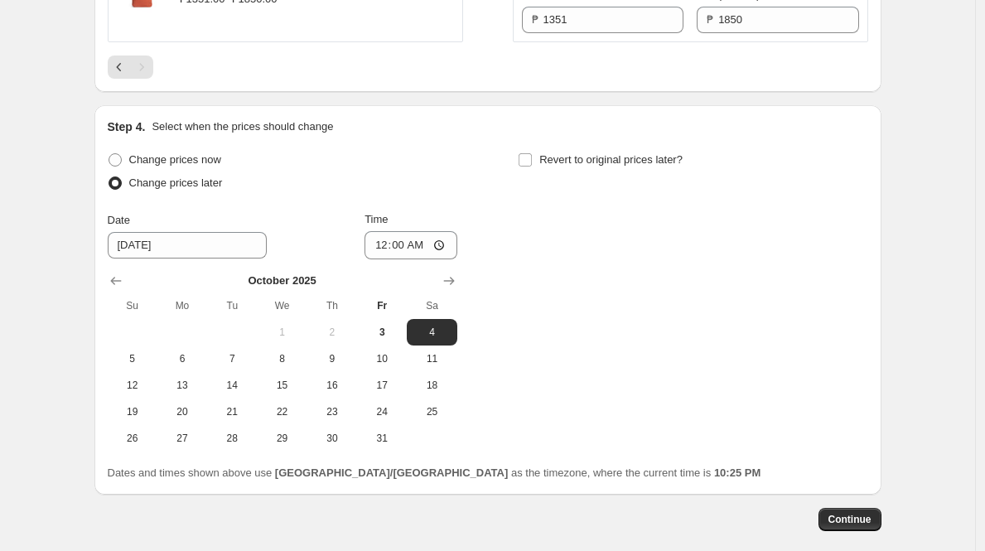
scroll to position [2174, 0]
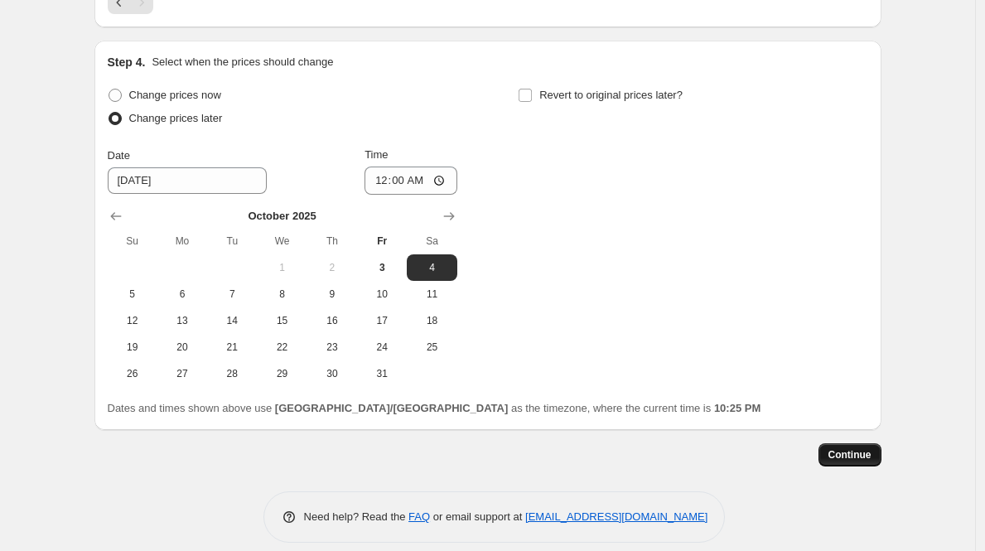
click at [871, 448] on span "Continue" at bounding box center [849, 454] width 43 height 13
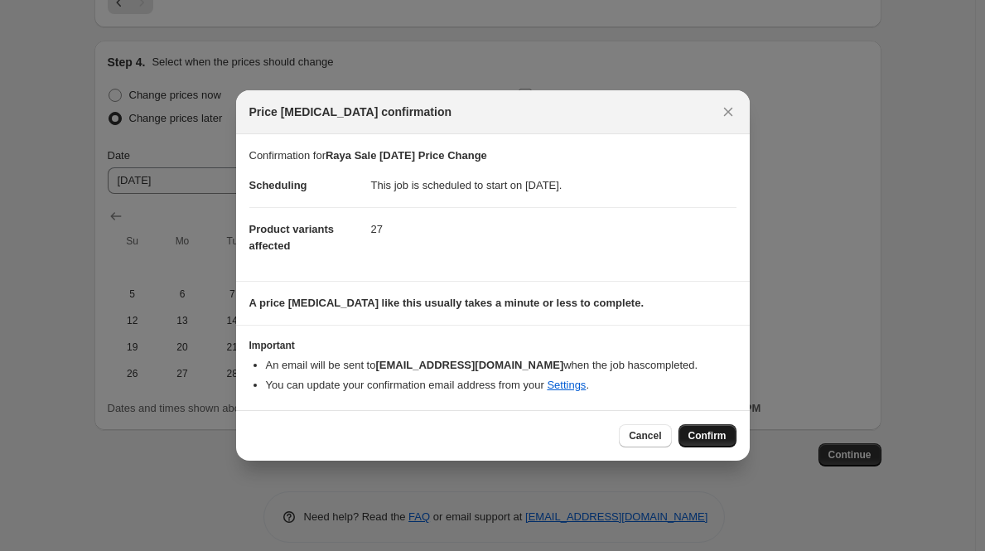
click at [726, 429] on button "Confirm" at bounding box center [707, 435] width 58 height 23
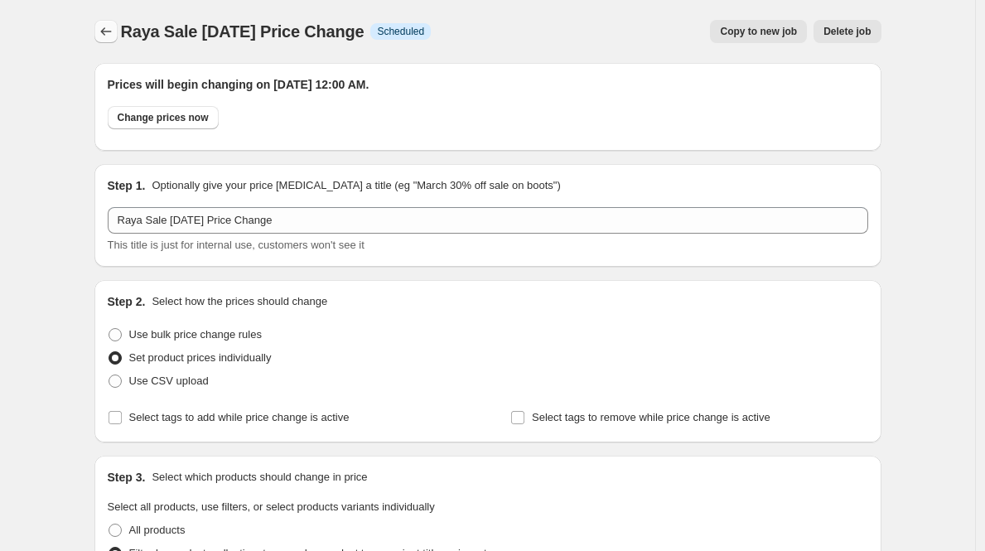
click at [114, 32] on icon "Price change jobs" at bounding box center [106, 31] width 17 height 17
